Goal: Task Accomplishment & Management: Manage account settings

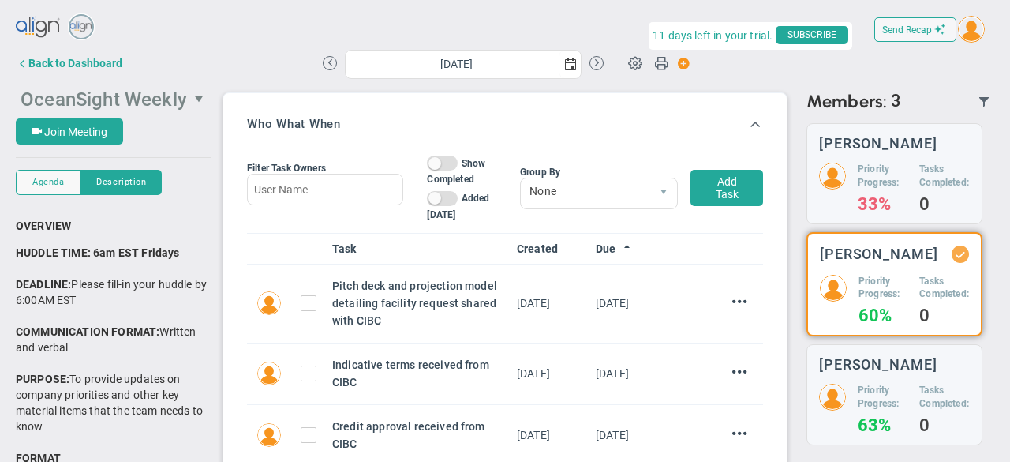
click at [101, 103] on span "OceanSight Weekly" at bounding box center [104, 99] width 167 height 22
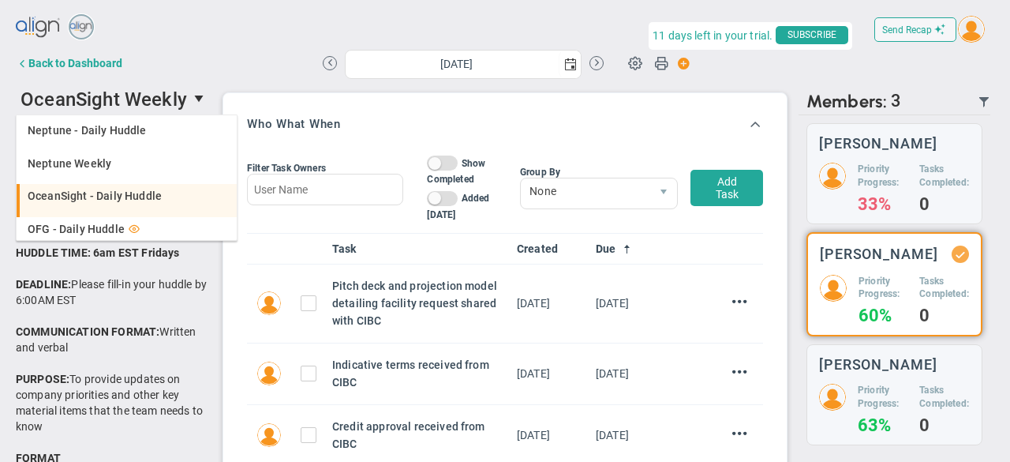
click at [120, 196] on span "OceanSight - Daily Huddle" at bounding box center [95, 195] width 134 height 11
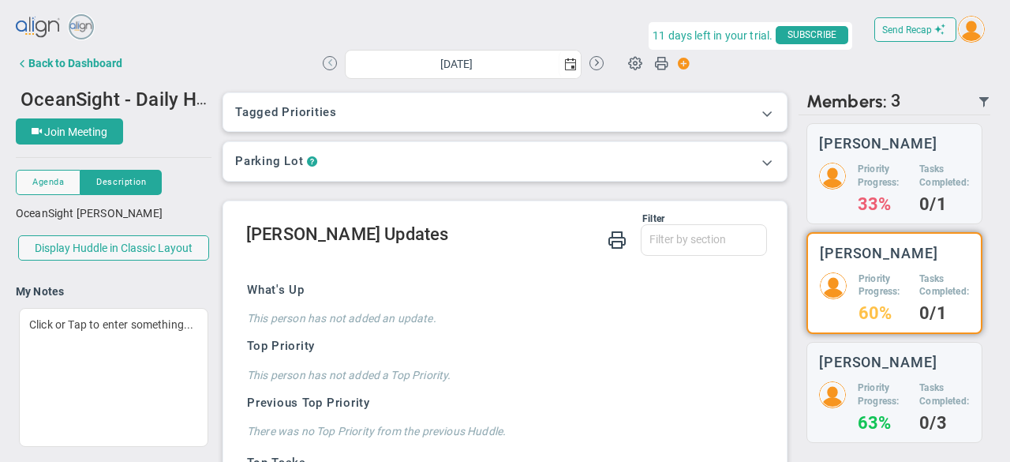
click at [323, 62] on button at bounding box center [330, 63] width 14 height 14
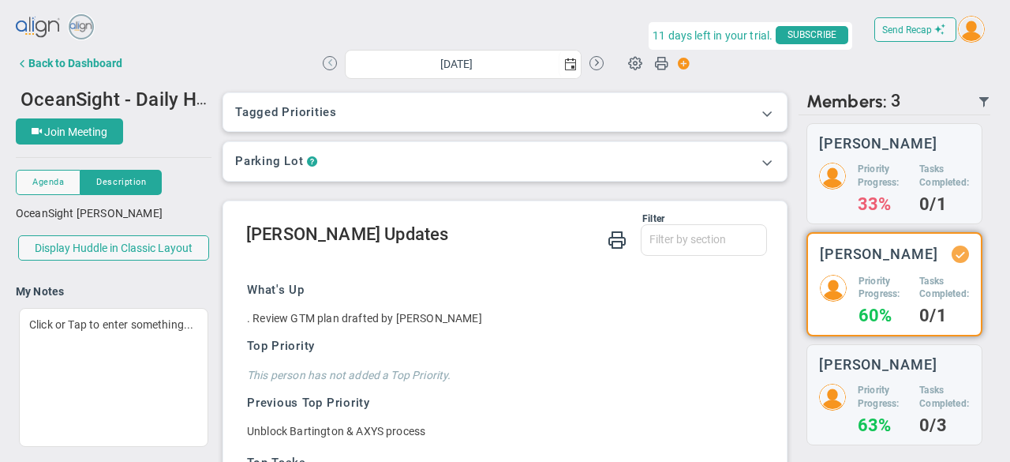
click at [323, 62] on button at bounding box center [330, 63] width 14 height 14
type input "[DATE]"
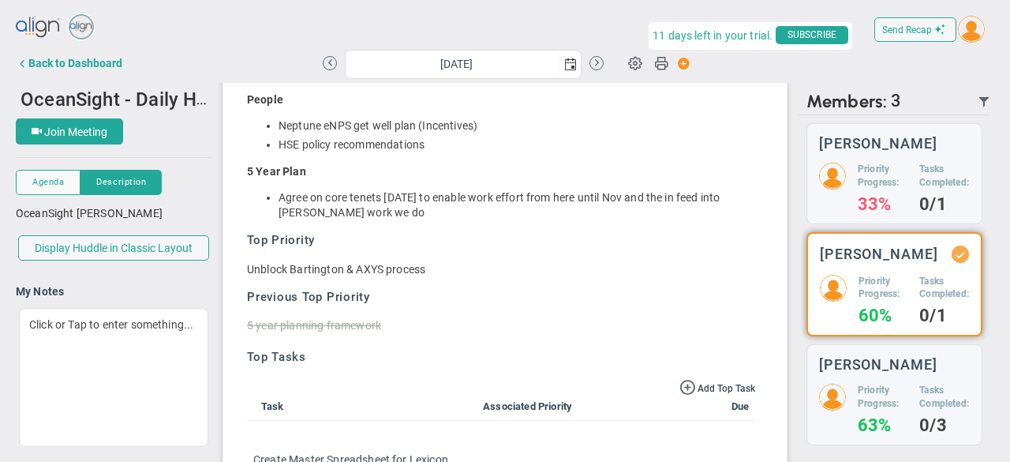
scroll to position [316, 0]
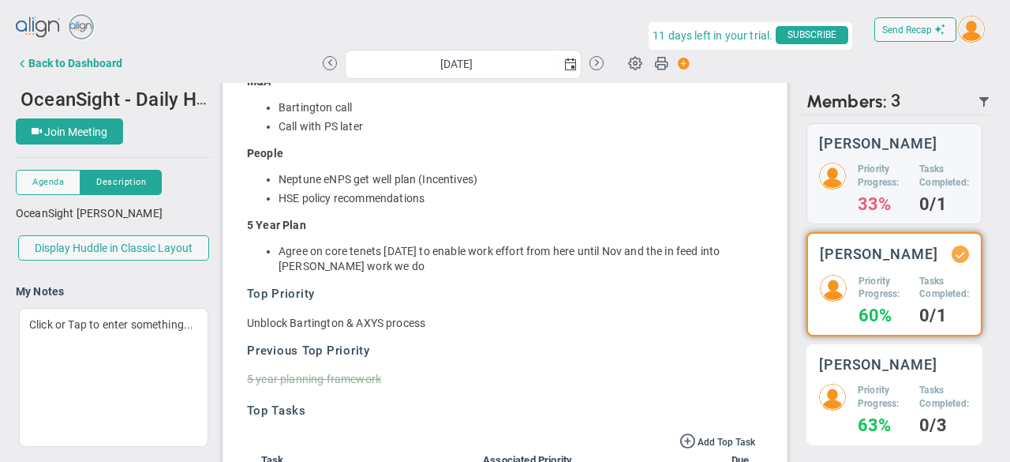
click at [874, 410] on h5 "Priority Progress:" at bounding box center [883, 397] width 50 height 27
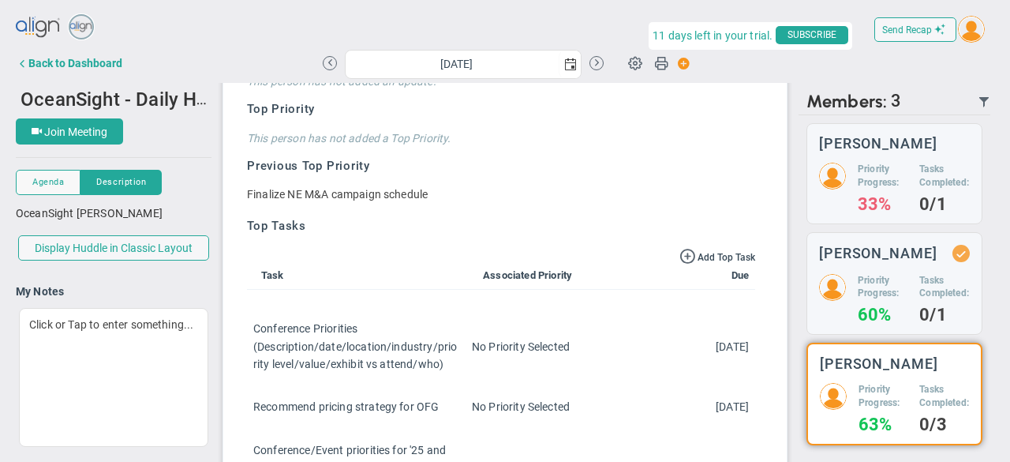
scroll to position [25, 0]
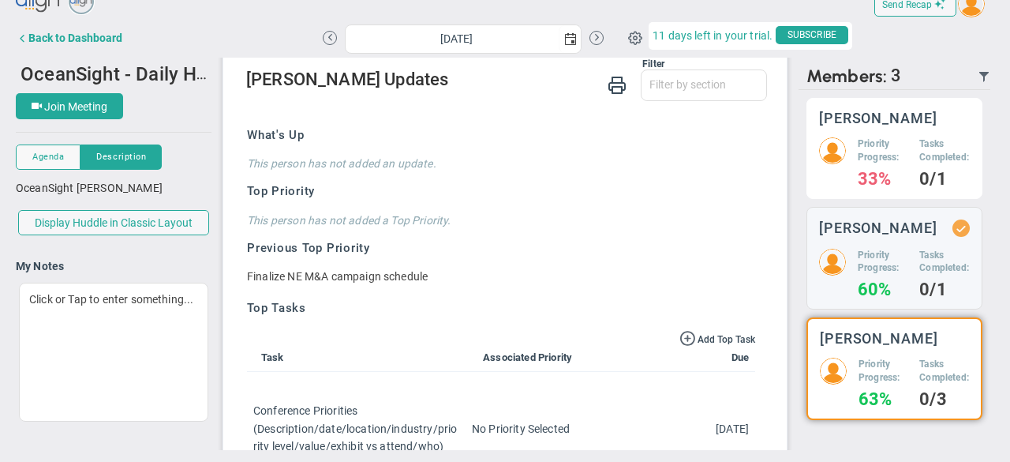
click at [880, 160] on h5 "Priority Progress:" at bounding box center [883, 150] width 50 height 27
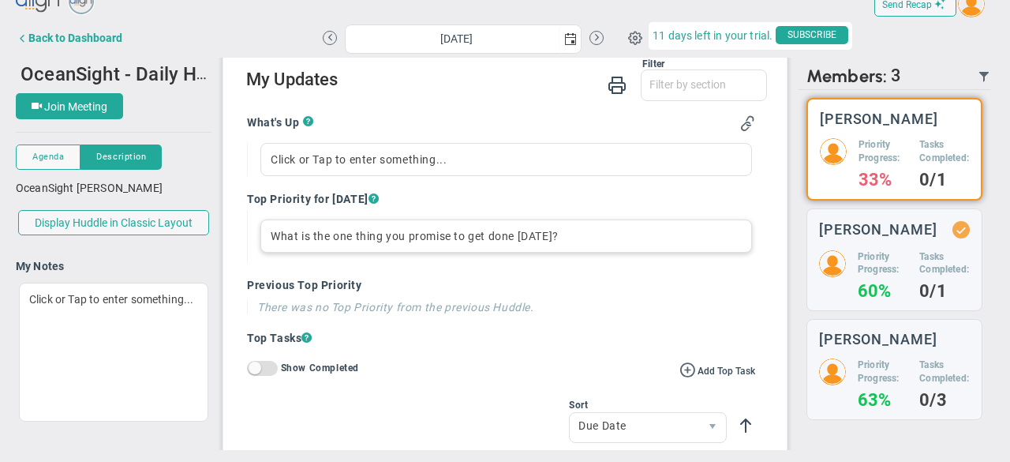
click at [331, 228] on div "What is the one thing you promise to get done [DATE]?" at bounding box center [506, 235] width 492 height 33
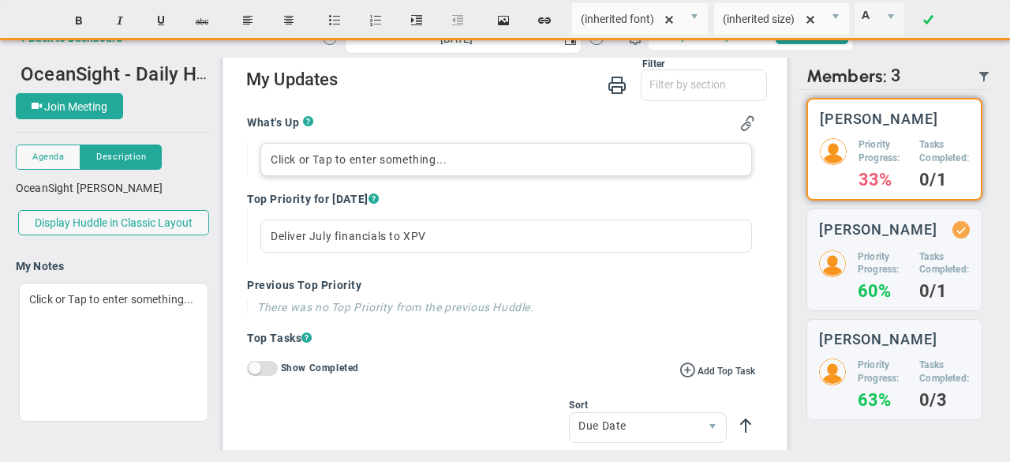
click at [332, 150] on div "Send Recap Profile Contact your Advisor Share! Become an Affiliate" at bounding box center [505, 218] width 979 height 463
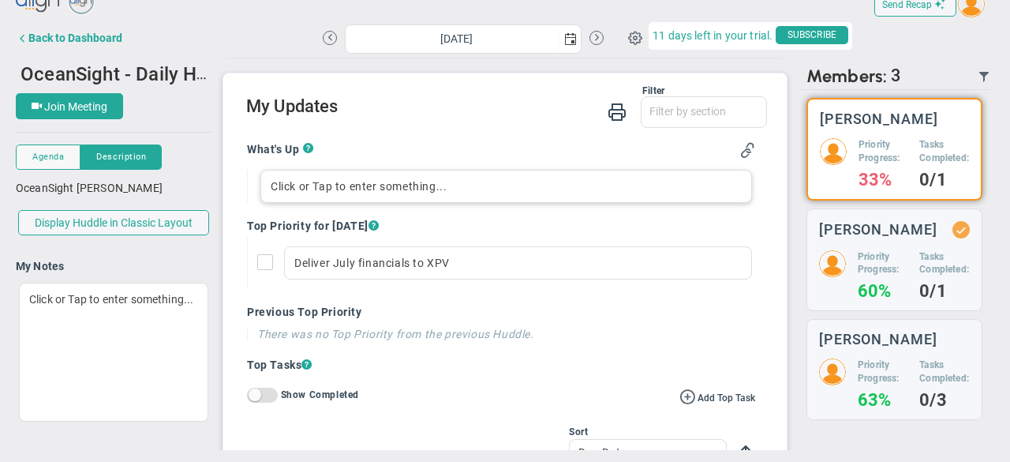
scroll to position [79, 0]
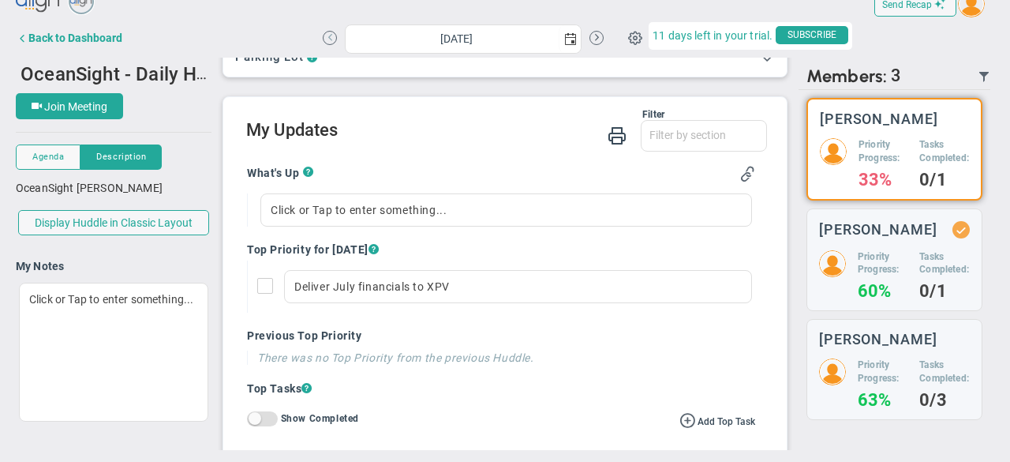
click at [323, 37] on button at bounding box center [330, 38] width 14 height 14
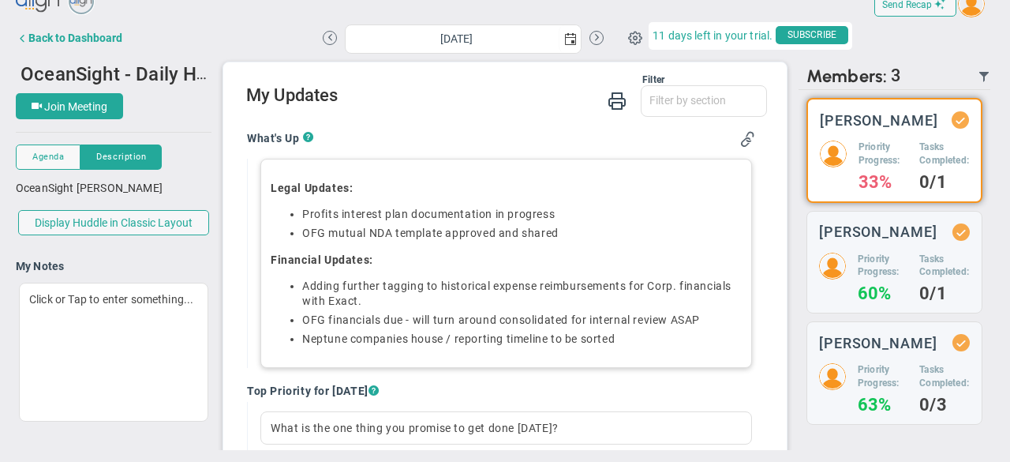
scroll to position [79, 0]
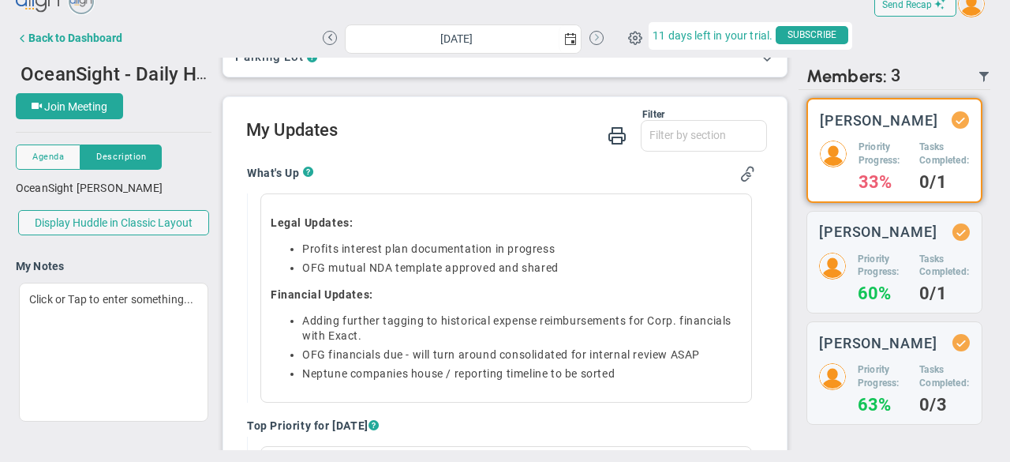
click at [590, 34] on button at bounding box center [597, 38] width 14 height 14
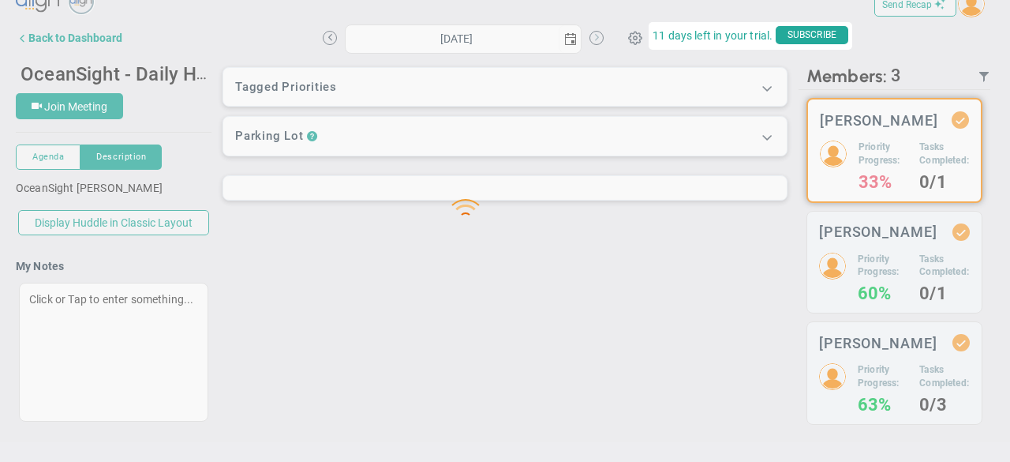
type input "[DATE]"
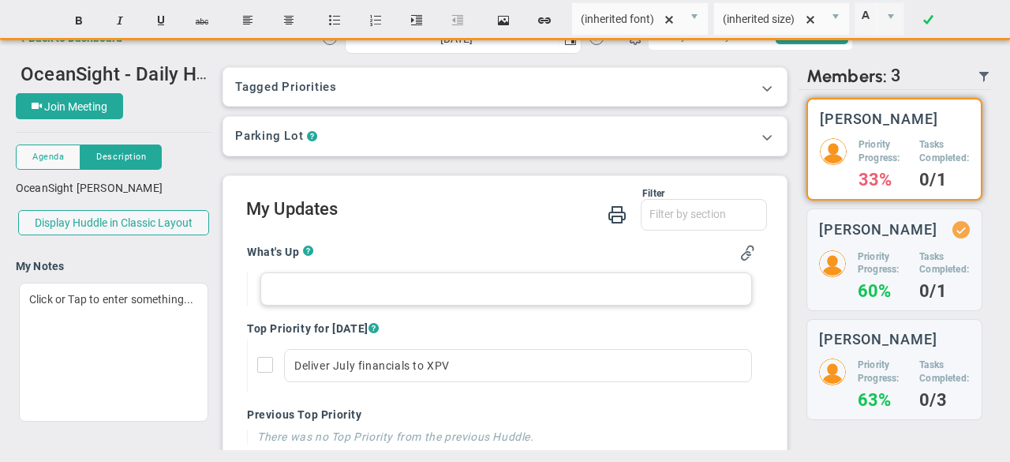
click at [339, 283] on div at bounding box center [506, 288] width 492 height 33
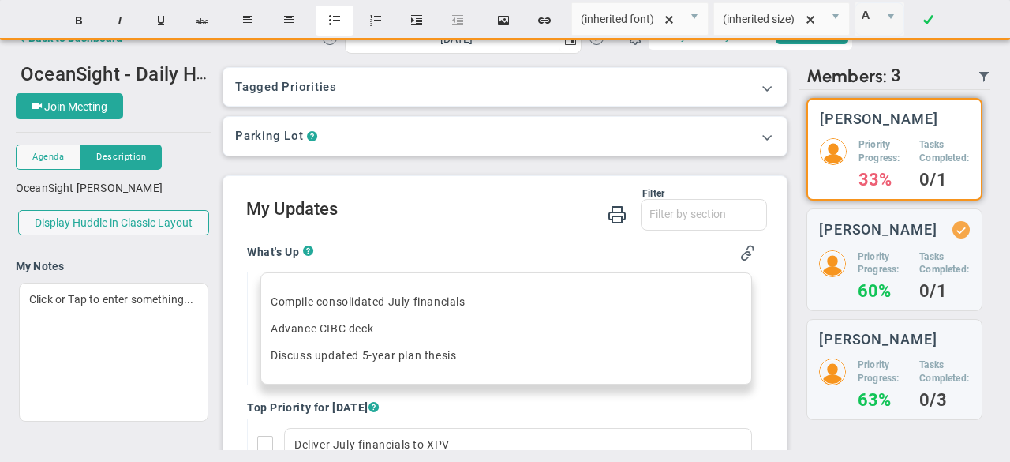
click at [333, 16] on button "Insert unordered list" at bounding box center [335, 21] width 38 height 30
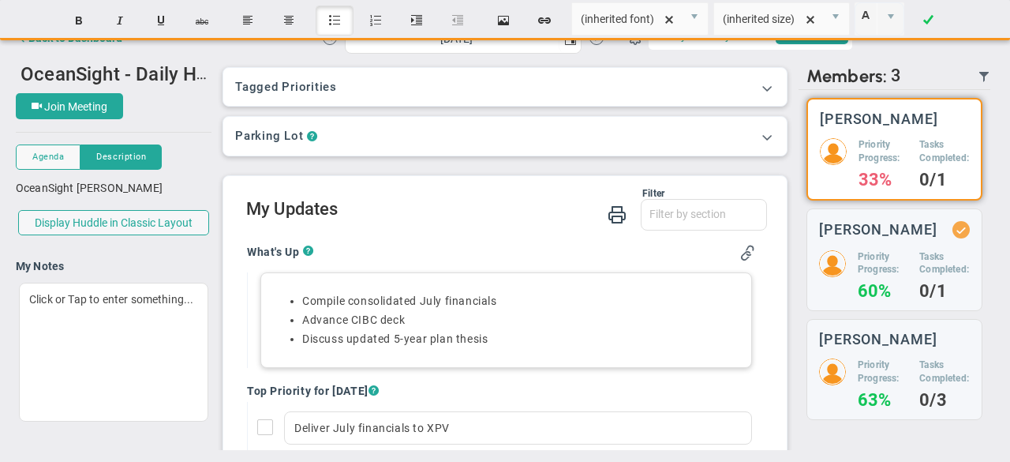
click at [524, 339] on li "Discuss updated 5-year plan thesis﻿" at bounding box center [522, 339] width 440 height 15
drag, startPoint x: 404, startPoint y: 318, endPoint x: 283, endPoint y: 287, distance: 125.6
click at [283, 287] on div "Compile consolidated July financials Advance CIBC deck Discuss updated 5-year p…" at bounding box center [506, 320] width 492 height 96
copy ul "Compile consolidated July financials Advance CIBC deck Discuss updated 5-year p…"
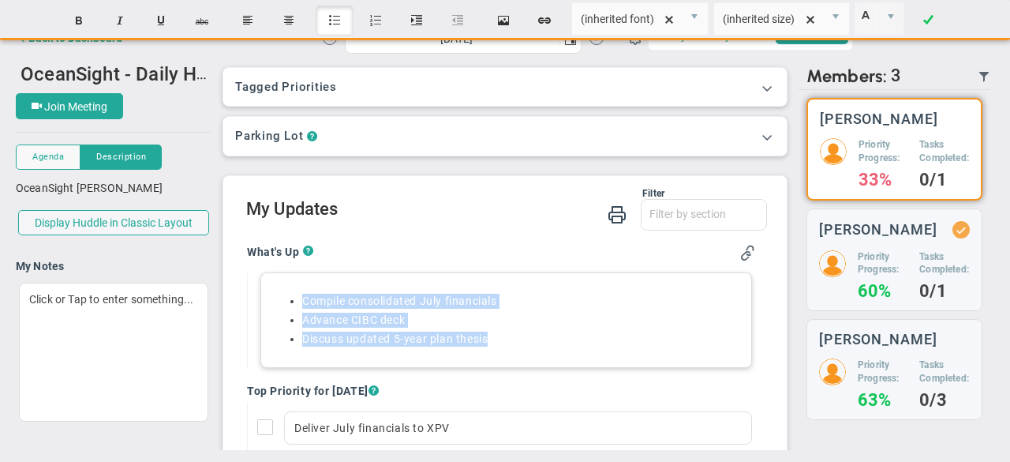
click at [556, 317] on li "Advance CIBC deck" at bounding box center [522, 320] width 440 height 15
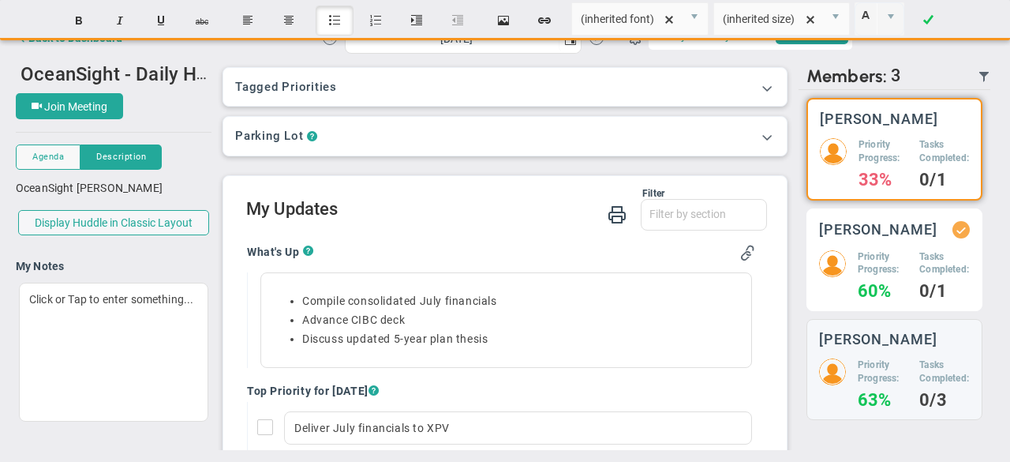
click at [871, 275] on h5 "Priority Progress:" at bounding box center [883, 263] width 50 height 27
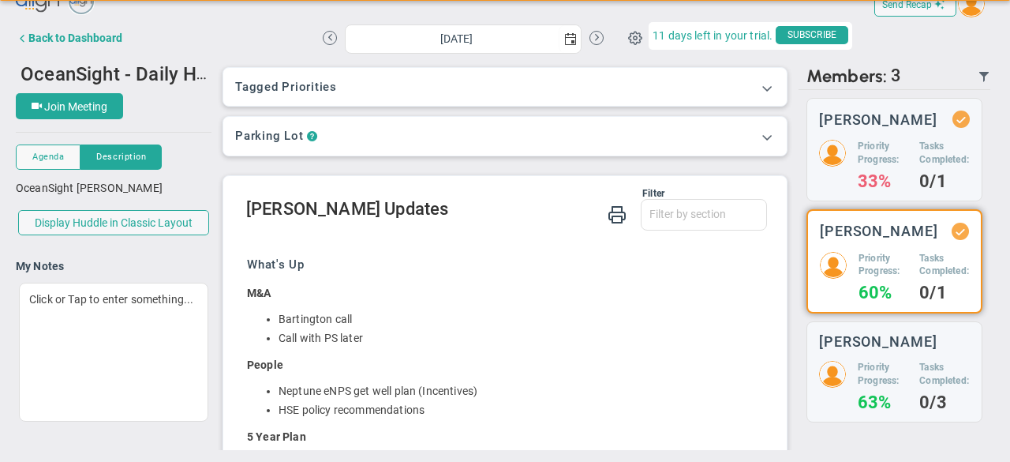
scroll to position [129, 0]
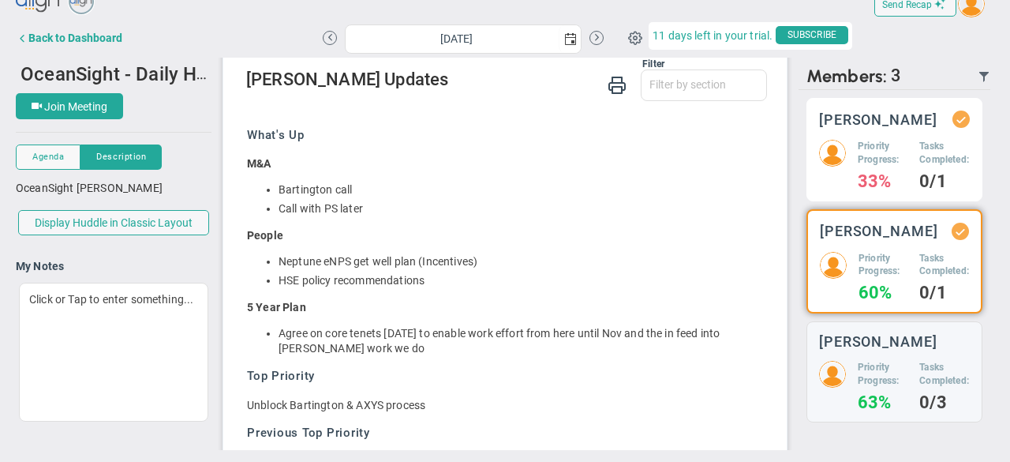
click at [875, 183] on h4 "33%" at bounding box center [883, 181] width 50 height 14
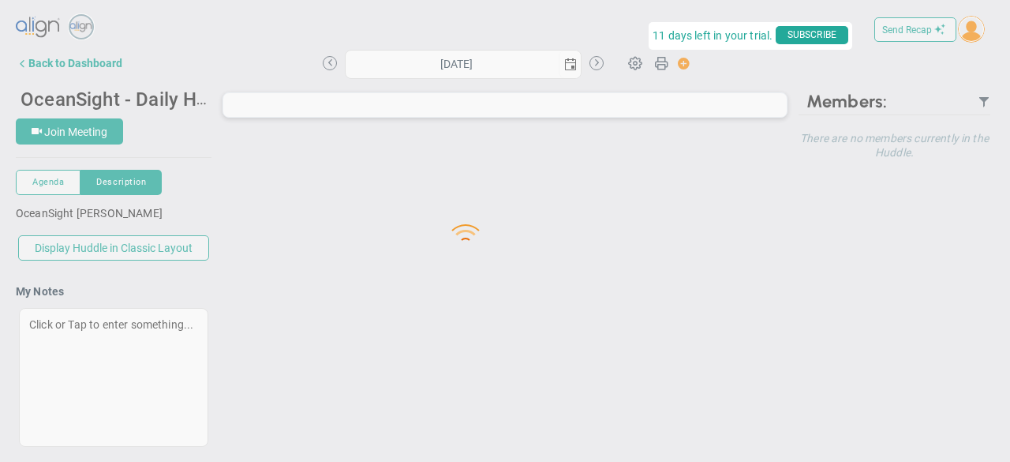
type input "[DATE]"
